Goal: Register for event/course

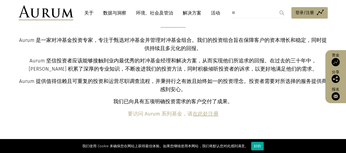
scroll to position [191, 0]
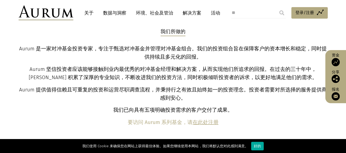
click at [213, 13] on font "活动" at bounding box center [215, 13] width 9 height 6
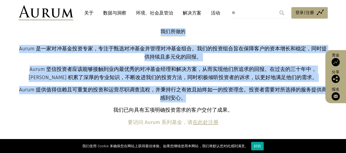
drag, startPoint x: 13, startPoint y: 48, endPoint x: 256, endPoint y: 97, distance: 248.3
click at [256, 97] on section "我们所做的 Aurum 是一家对冲基金投资专家，专注于甄选对冲基金并管理对冲基金组合。我们的投资组合旨在保障客户的资本增长和稳定，同时提供持续且多元化的回报。…" at bounding box center [173, 77] width 346 height 126
click at [256, 97] on p "Aurum 提供值得信赖且可重复的投资和运营尽职调查流程，并秉持行之有效且始终如一的投资理念。投资者需要对所选择的服务提供商感到安心。" at bounding box center [172, 94] width 307 height 16
drag, startPoint x: 194, startPoint y: 98, endPoint x: 20, endPoint y: 50, distance: 181.0
click at [20, 50] on div "我们所做的 Aurum 是一家对冲基金投资专家，专注于甄选对冲基金并管理对冲基金组合。我们的投资组合旨在保障客户的资本增长和稳定，同时提供持续且多元化的回报。…" at bounding box center [172, 77] width 307 height 98
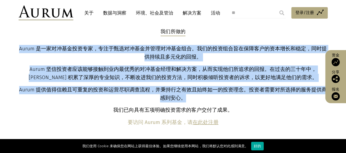
click at [174, 57] on font "Aurum 是一家对冲基金投资专家，专注于甄选对冲基金并管理对冲基金组合。我们的投资组合旨在保障客户的资本增长和稳定，同时提供持续且多元化的回报。" at bounding box center [172, 53] width 307 height 14
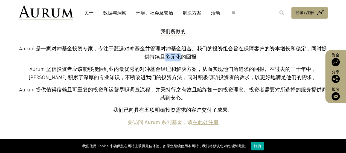
click at [174, 57] on font "Aurum 是一家对冲基金投资专家，专注于甄选对冲基金并管理对冲基金组合。我们的投资组合旨在保障客户的资本增长和稳定，同时提供持续且多元化的回报。" at bounding box center [172, 53] width 307 height 14
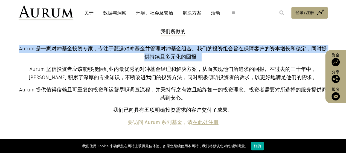
click at [174, 57] on font "Aurum 是一家对冲基金投资专家，专注于甄选对冲基金并管理对冲基金组合。我们的投资组合旨在保障客户的资本增长和稳定，同时提供持续且多元化的回报。" at bounding box center [172, 53] width 307 height 14
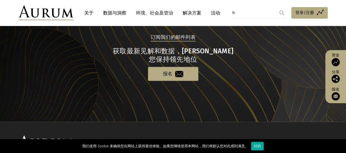
scroll to position [588, 0]
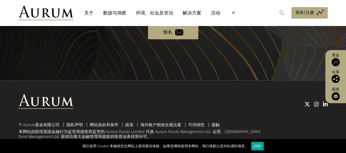
click at [314, 106] on img at bounding box center [324, 103] width 5 height 5
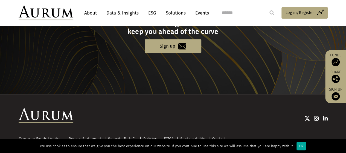
scroll to position [603, 0]
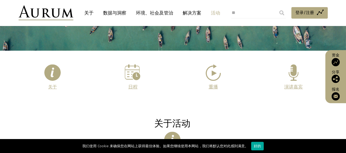
scroll to position [164, 0]
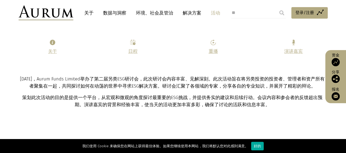
click at [133, 46] on link at bounding box center [132, 43] width 5 height 5
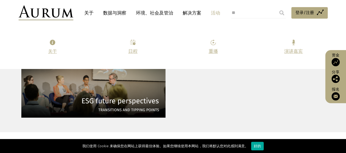
scroll to position [752, 0]
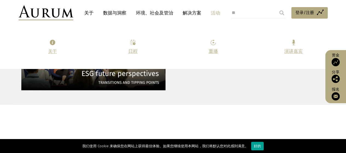
click at [263, 146] on div "好的" at bounding box center [257, 145] width 13 height 8
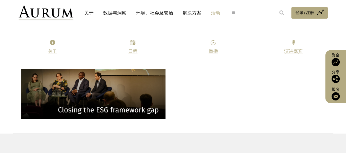
scroll to position [944, 0]
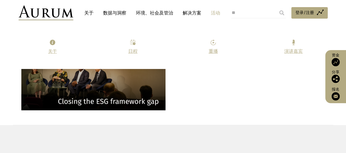
click at [213, 15] on font "活动" at bounding box center [215, 13] width 9 height 6
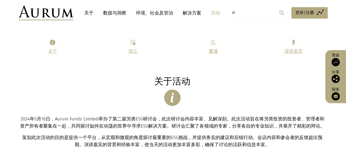
scroll to position [137, 0]
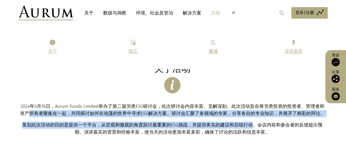
drag, startPoint x: 36, startPoint y: 113, endPoint x: 244, endPoint y: 121, distance: 208.3
click at [244, 121] on div "关于活动 2024年5月16日，Aurum Funds Limited举办了第二届另类ESG研讨会，此次研讨会内容丰富、见解深刻。此次活动旨在将另类投资的投资…" at bounding box center [172, 99] width 307 height 72
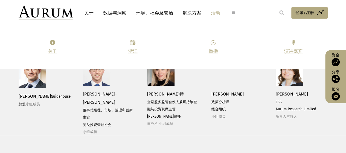
scroll to position [1475, 0]
